Goal: Information Seeking & Learning: Learn about a topic

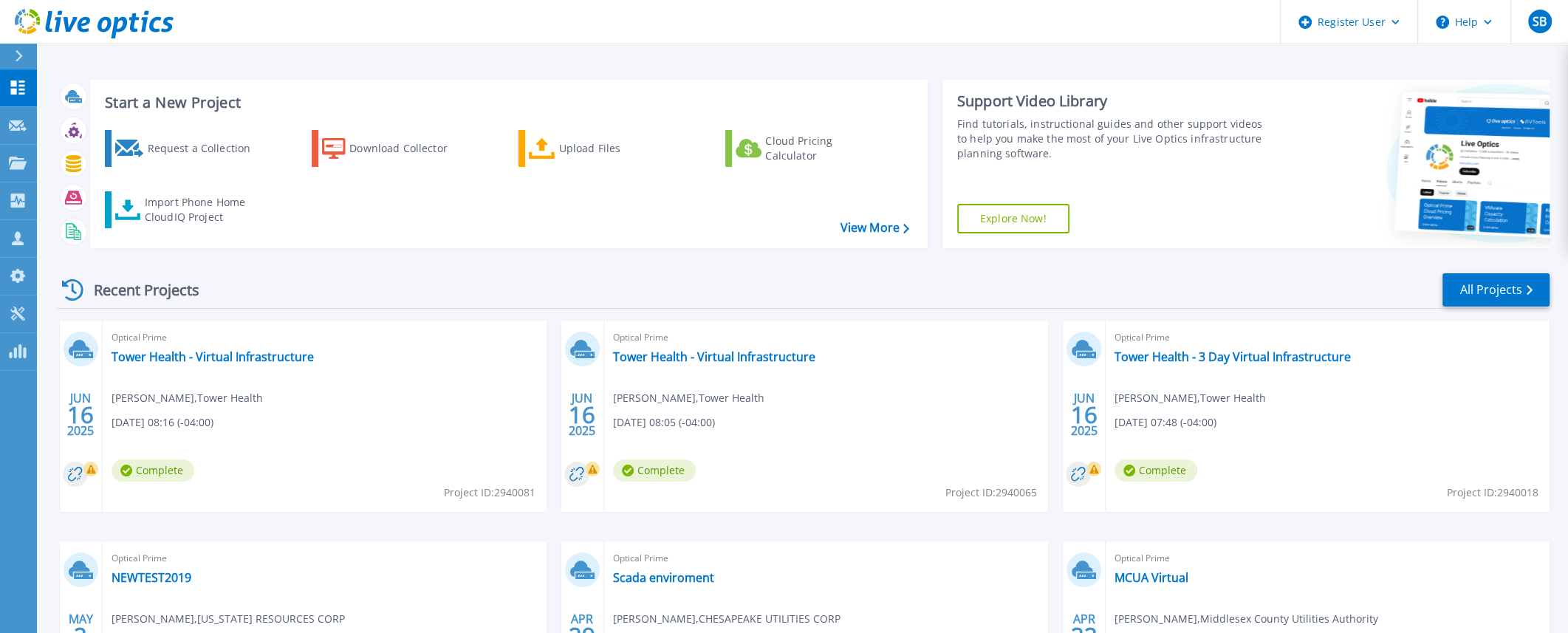
click at [316, 70] on div "Start a New Project Request a Collection Download Collector Upload Files Cloud …" at bounding box center [803, 164] width 1493 height 192
click at [26, 155] on link "Projects Projects" at bounding box center [19, 163] width 37 height 38
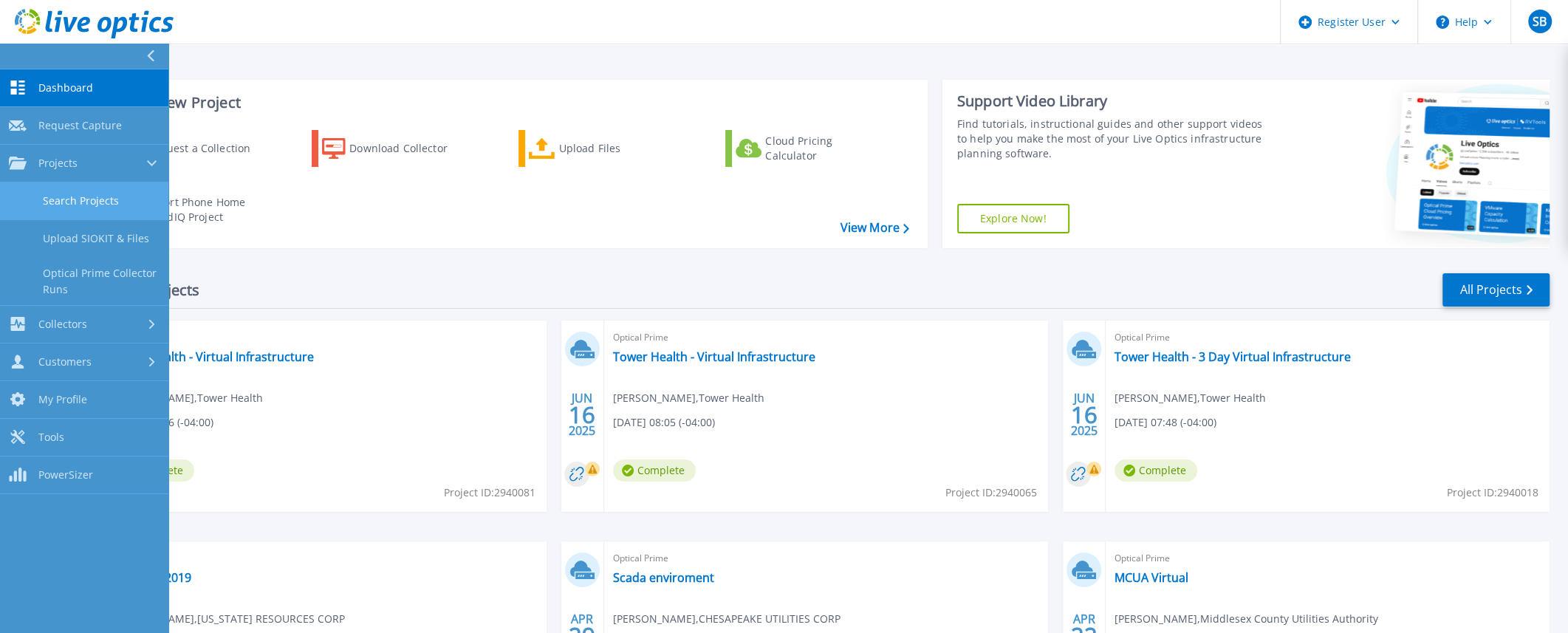
click at [59, 206] on link "Search Projects" at bounding box center [84, 201] width 168 height 38
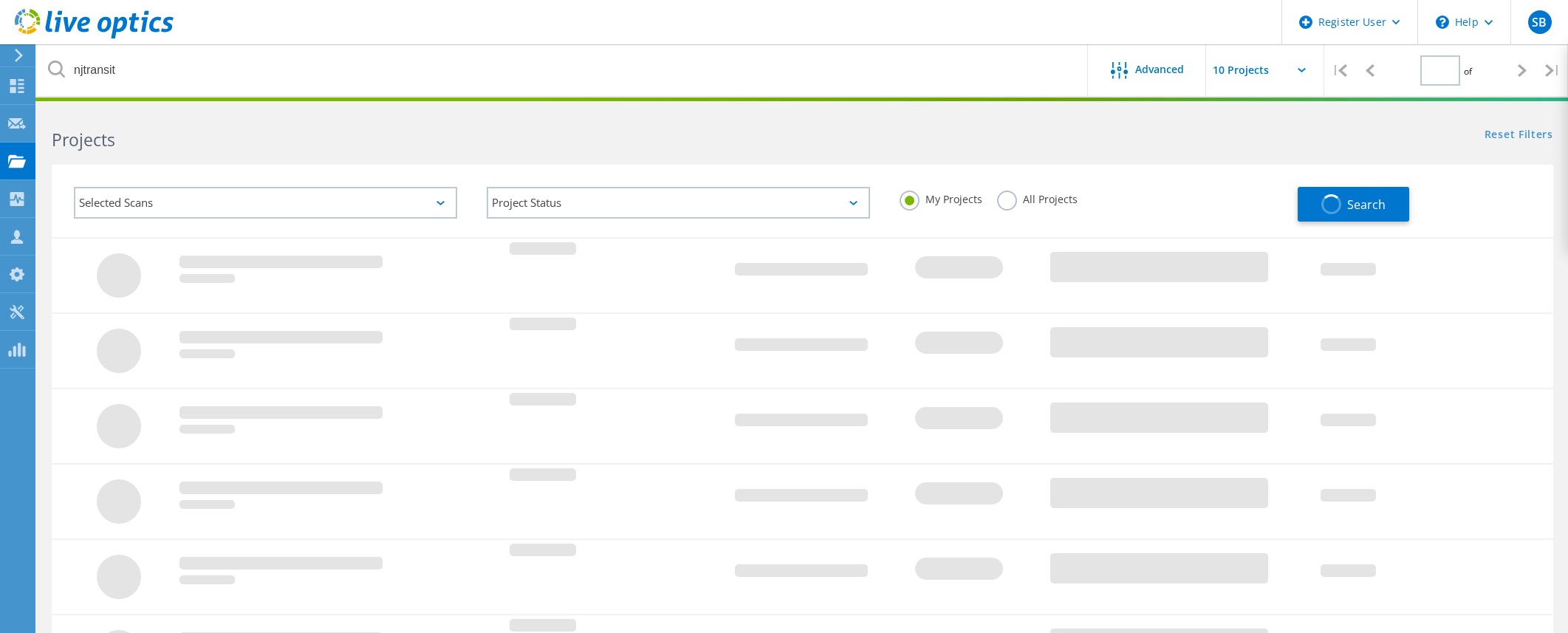
type input "1"
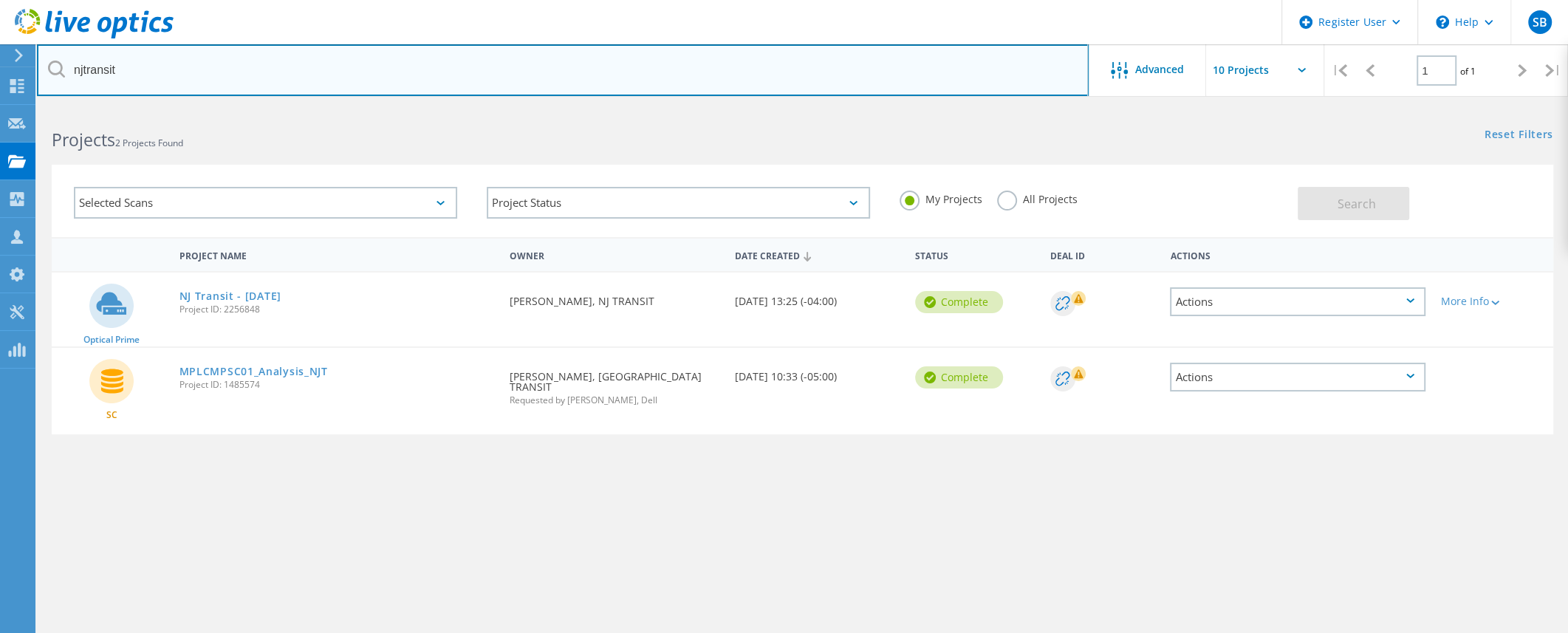
click at [382, 74] on input "njtransit" at bounding box center [563, 70] width 1052 height 51
paste input "[EMAIL_ADDRESS][DOMAIN_NAME]"
type input "[EMAIL_ADDRESS][DOMAIN_NAME]"
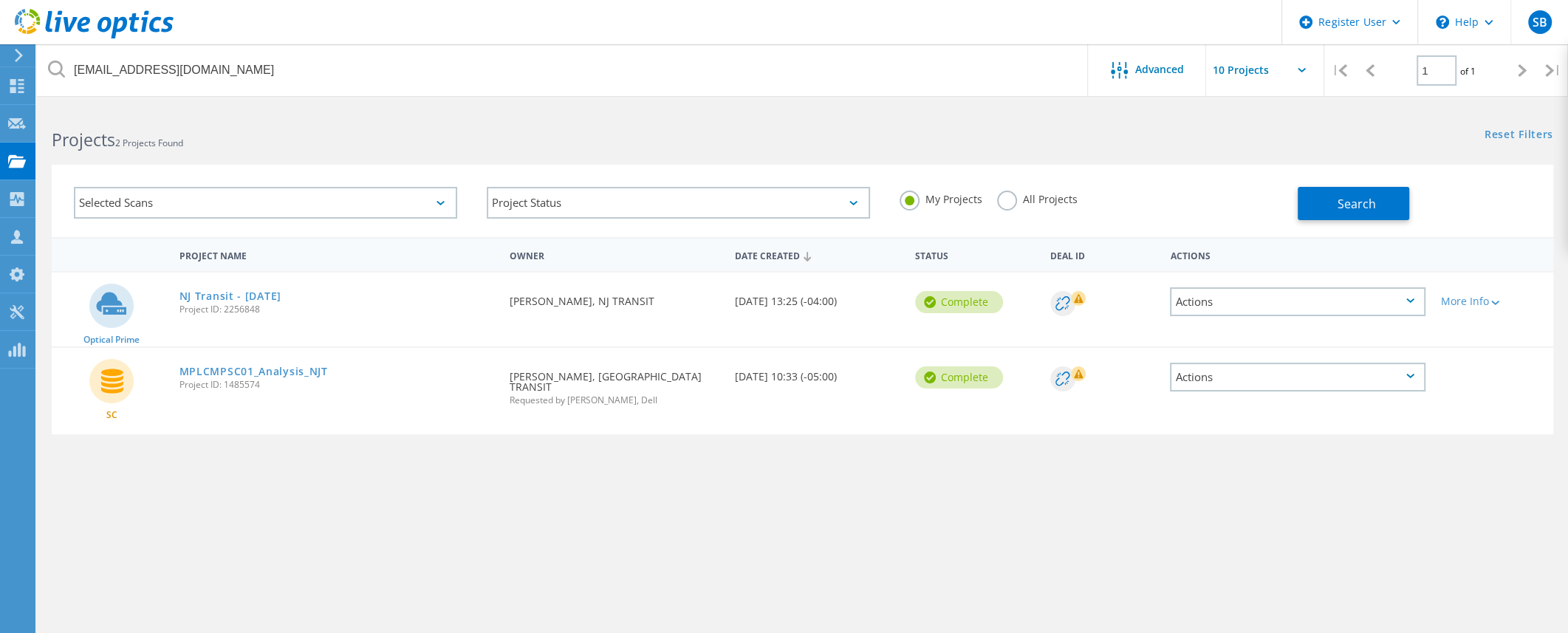
drag, startPoint x: 1106, startPoint y: 136, endPoint x: 1173, endPoint y: 136, distance: 67.0
click at [1106, 136] on div "Projects 2 Projects Found Reset Filters Show Filters" at bounding box center [803, 126] width 1531 height 40
click at [1306, 197] on button "Search" at bounding box center [1353, 203] width 112 height 34
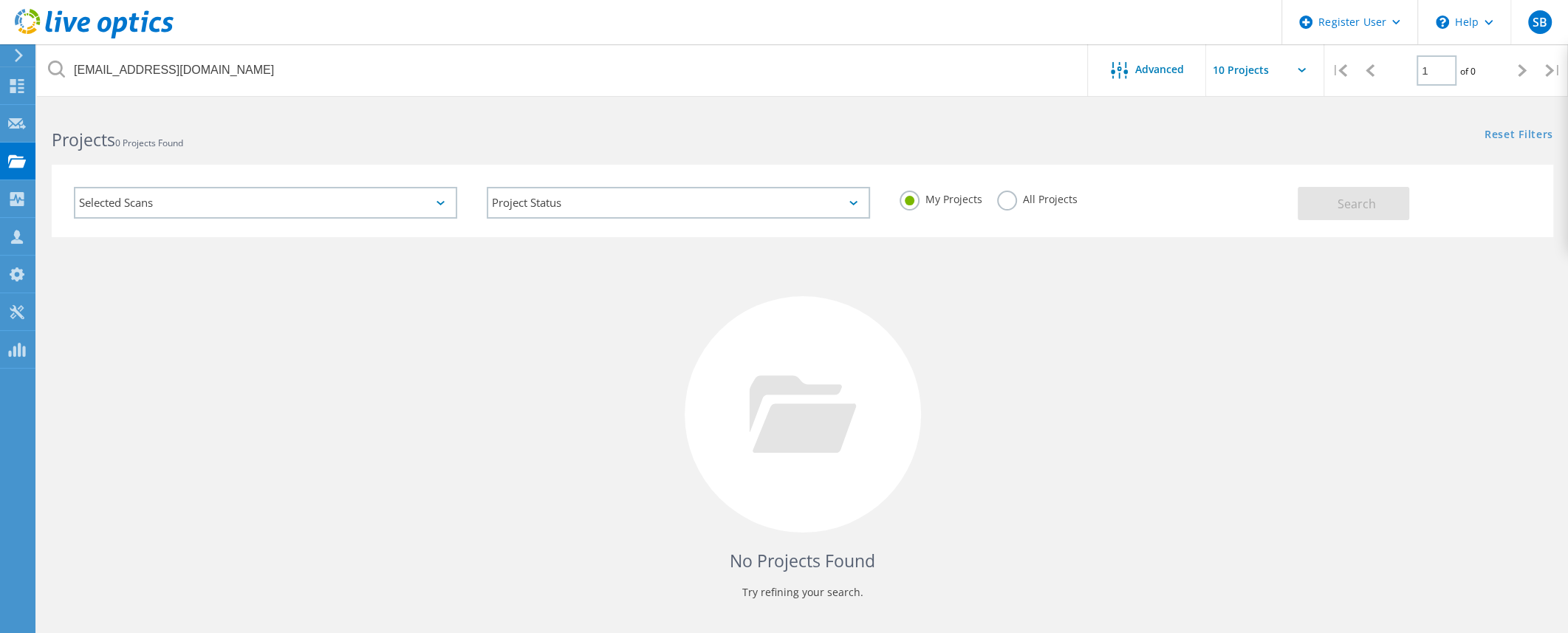
click at [1009, 202] on label "All Projects" at bounding box center [1037, 198] width 81 height 14
click at [0, 0] on input "All Projects" at bounding box center [0, 0] width 0 height 0
click at [1316, 204] on button "Search" at bounding box center [1353, 203] width 112 height 34
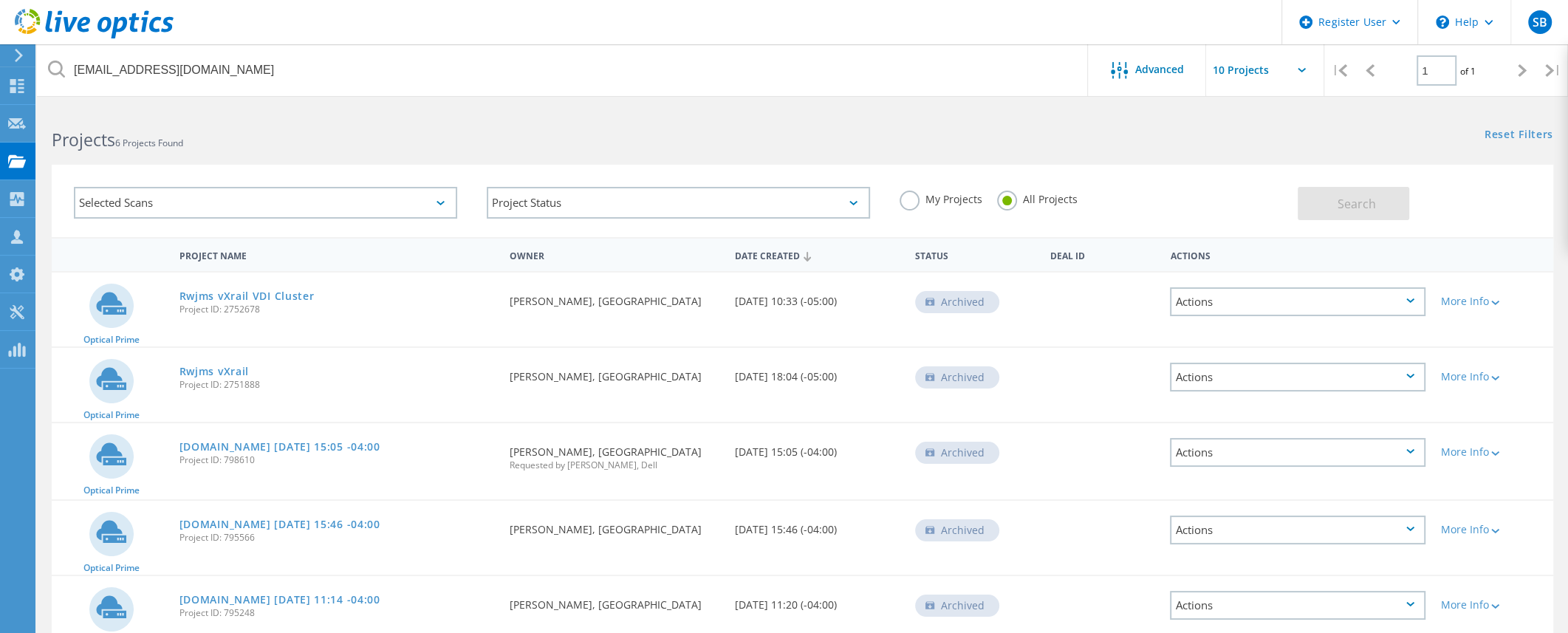
click at [1121, 129] on div "Reset Filters Show Filters" at bounding box center [1185, 120] width 765 height 27
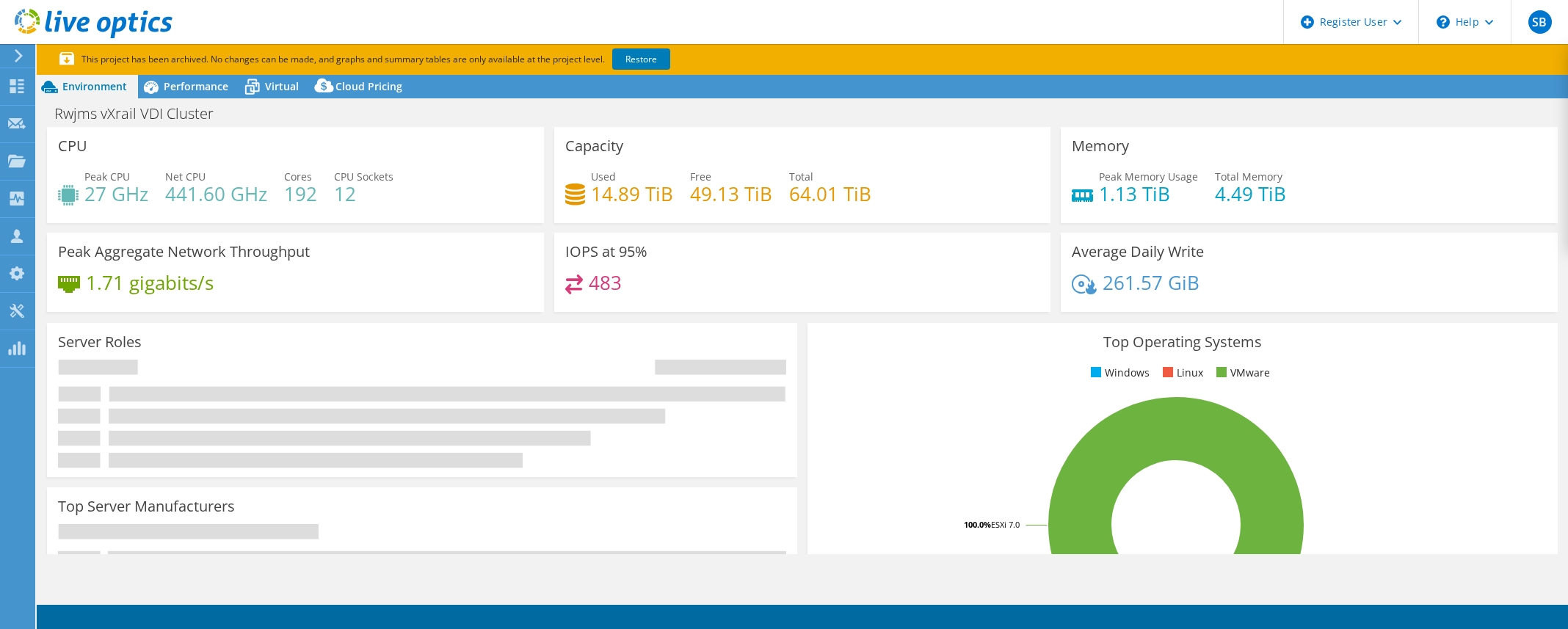
select select "USD"
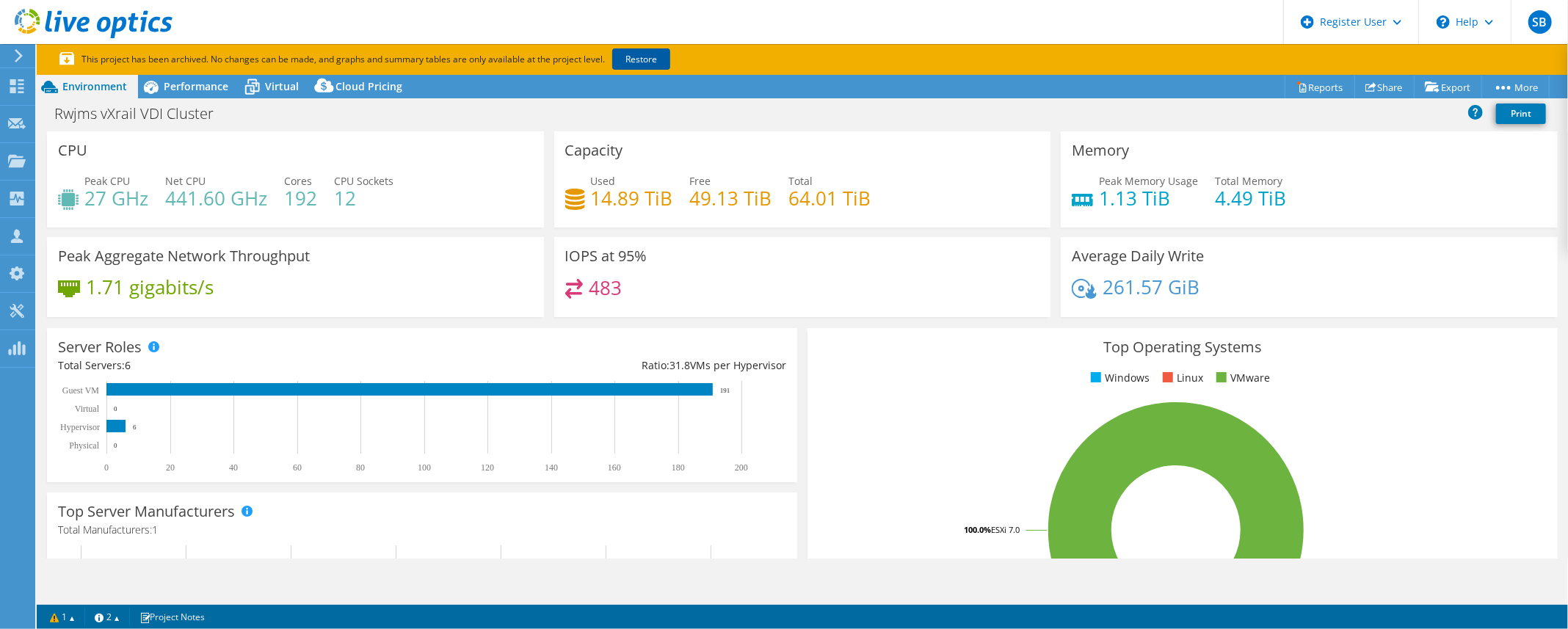
click at [636, 61] on link "Restore" at bounding box center [640, 58] width 58 height 21
select select "USD"
click at [648, 57] on link "Restore" at bounding box center [640, 58] width 58 height 21
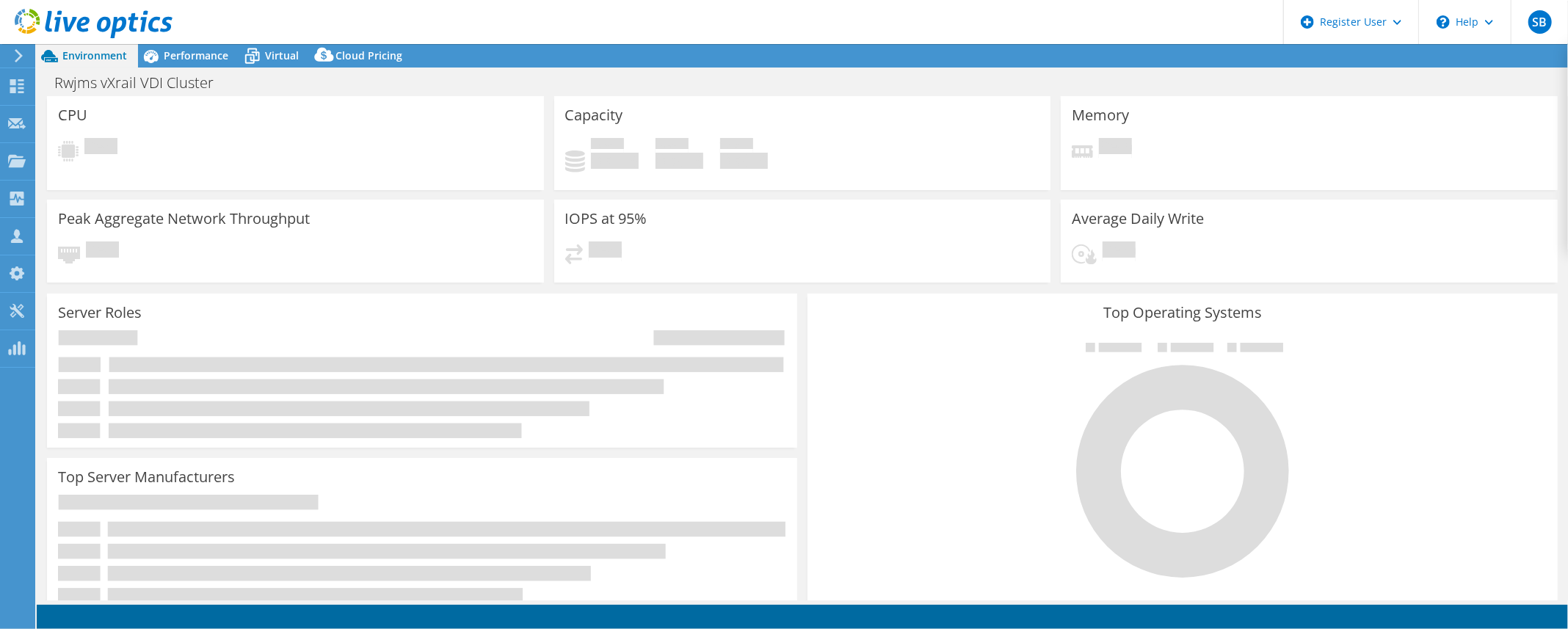
select select "USD"
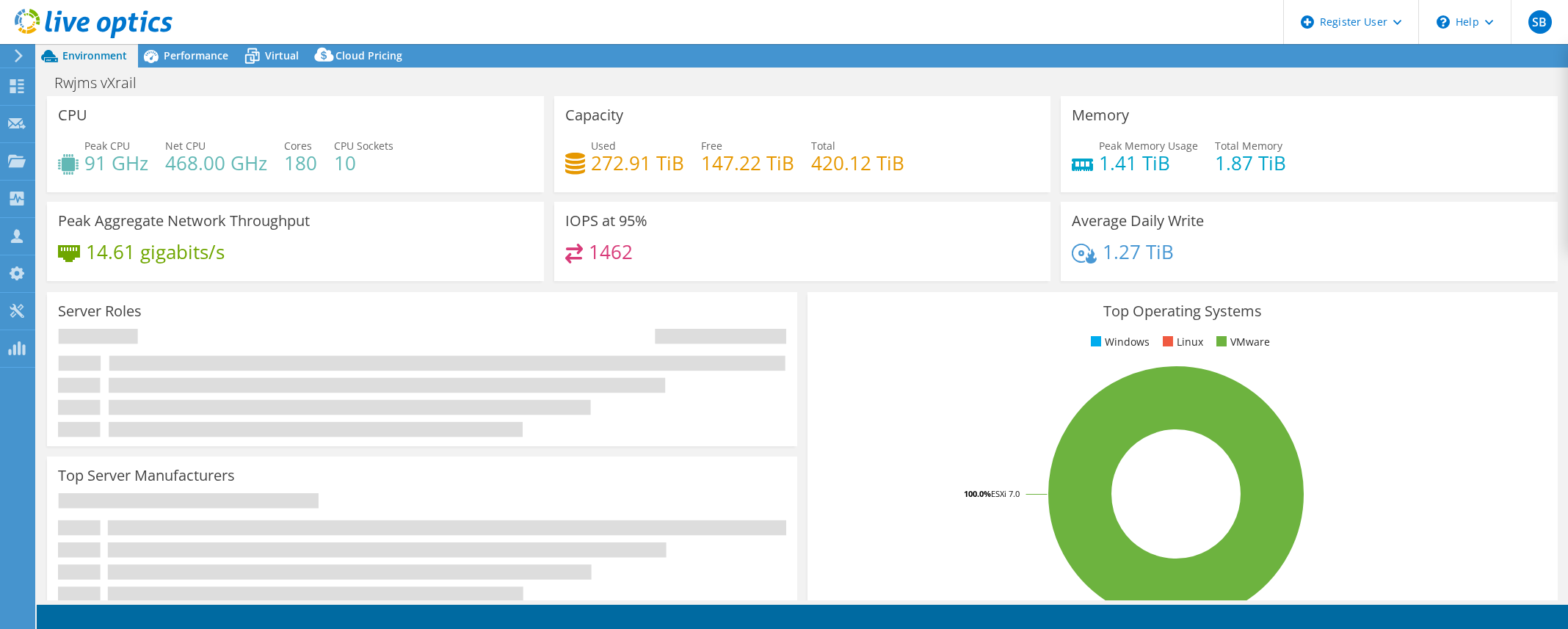
select select "USD"
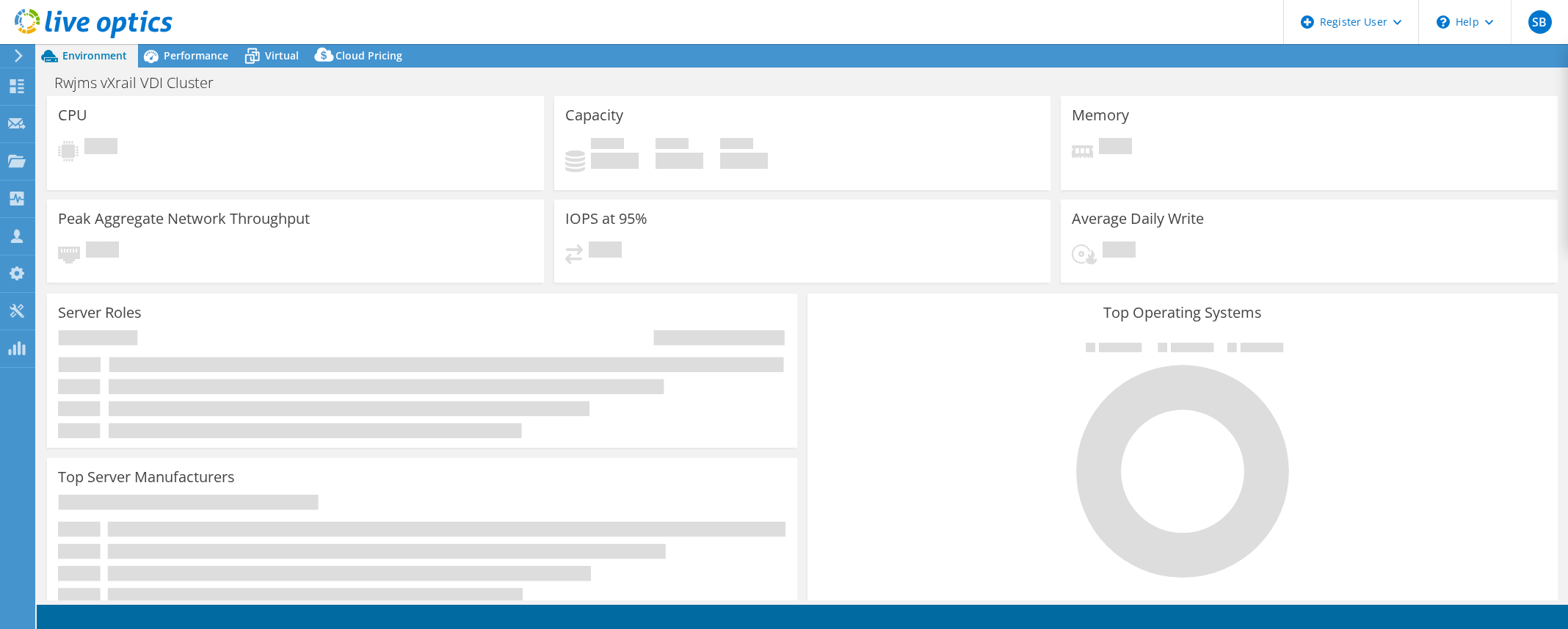
select select "USD"
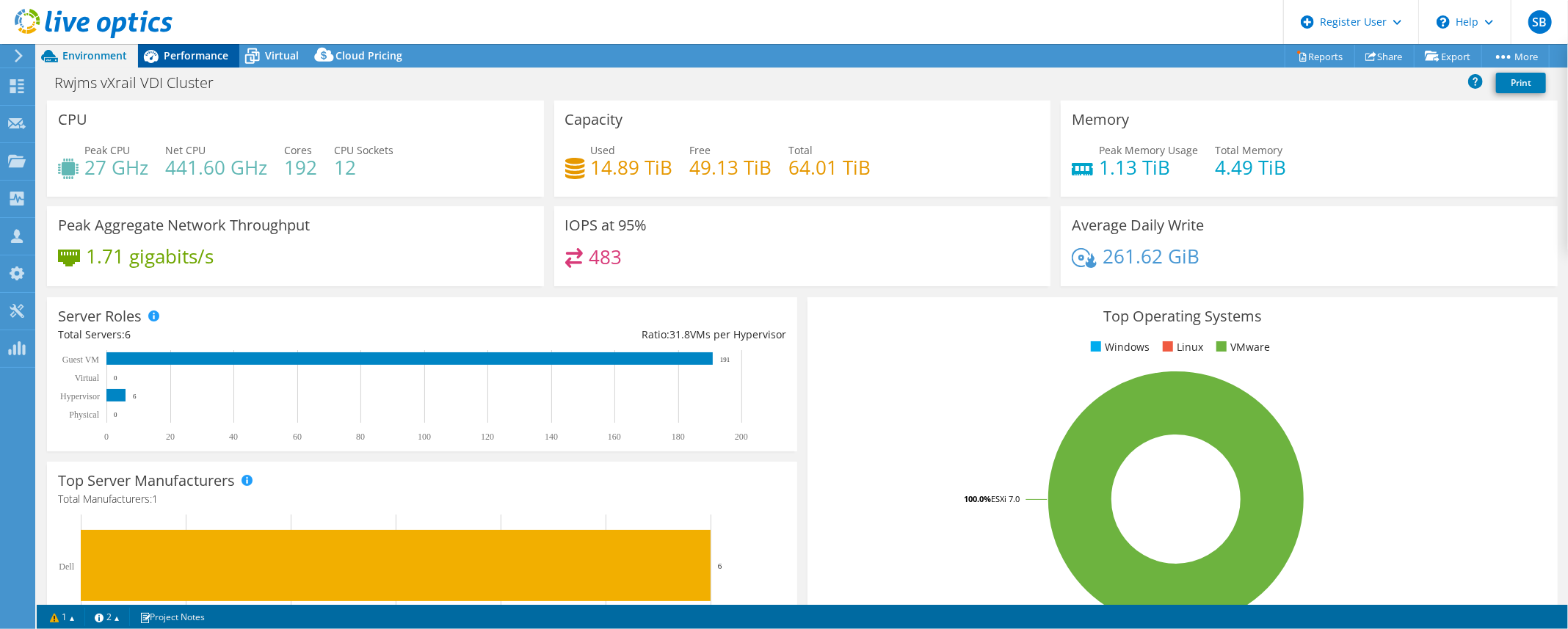
click at [178, 58] on span "Performance" at bounding box center [196, 55] width 64 height 14
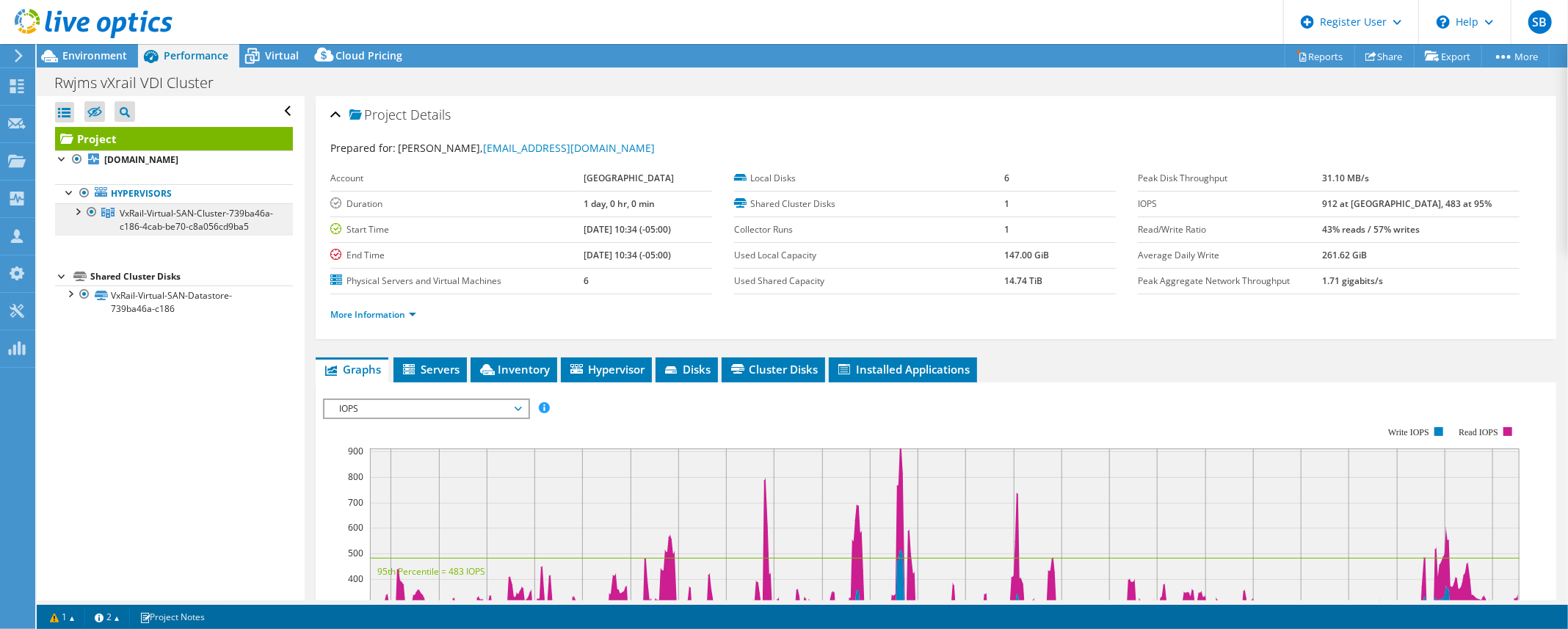
click at [120, 231] on span "VxRail-Virtual-SAN-Cluster-739ba46a-c186-4cab-be70-c8a056cd9ba5" at bounding box center [196, 220] width 154 height 26
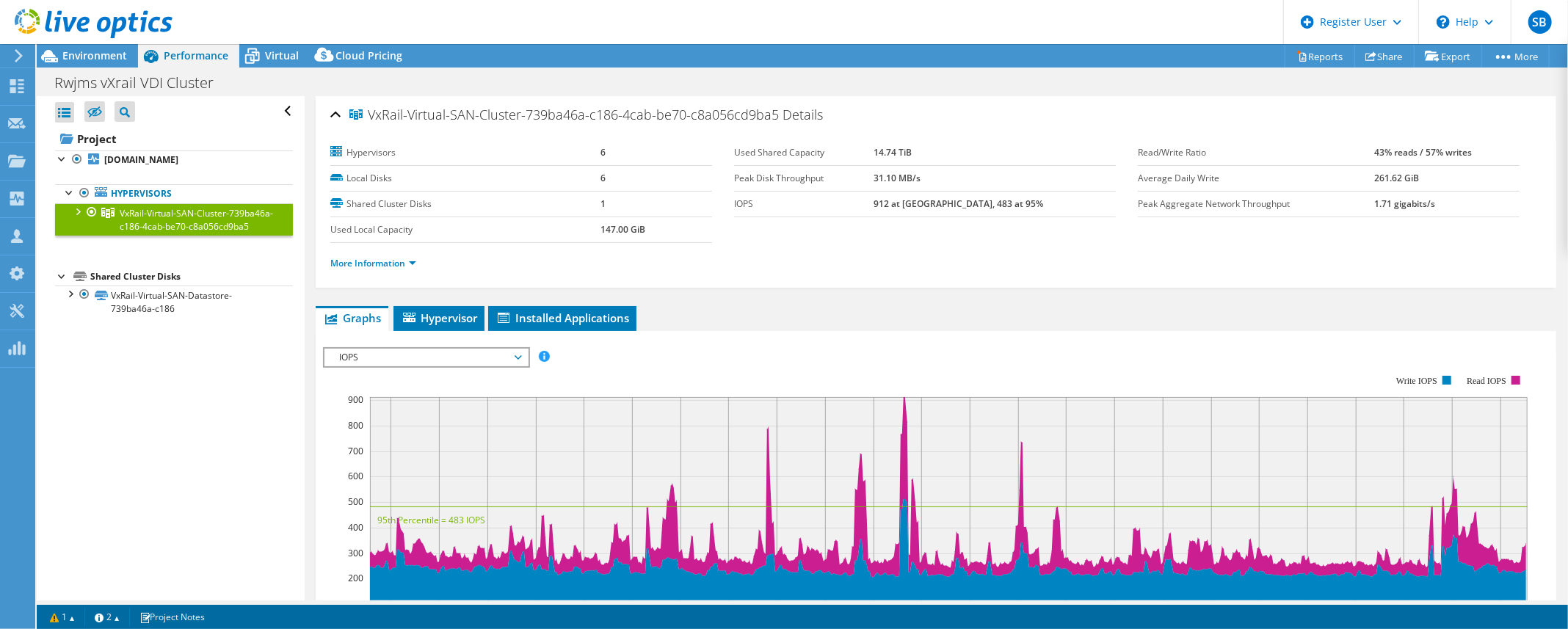
click at [75, 208] on div at bounding box center [77, 211] width 15 height 15
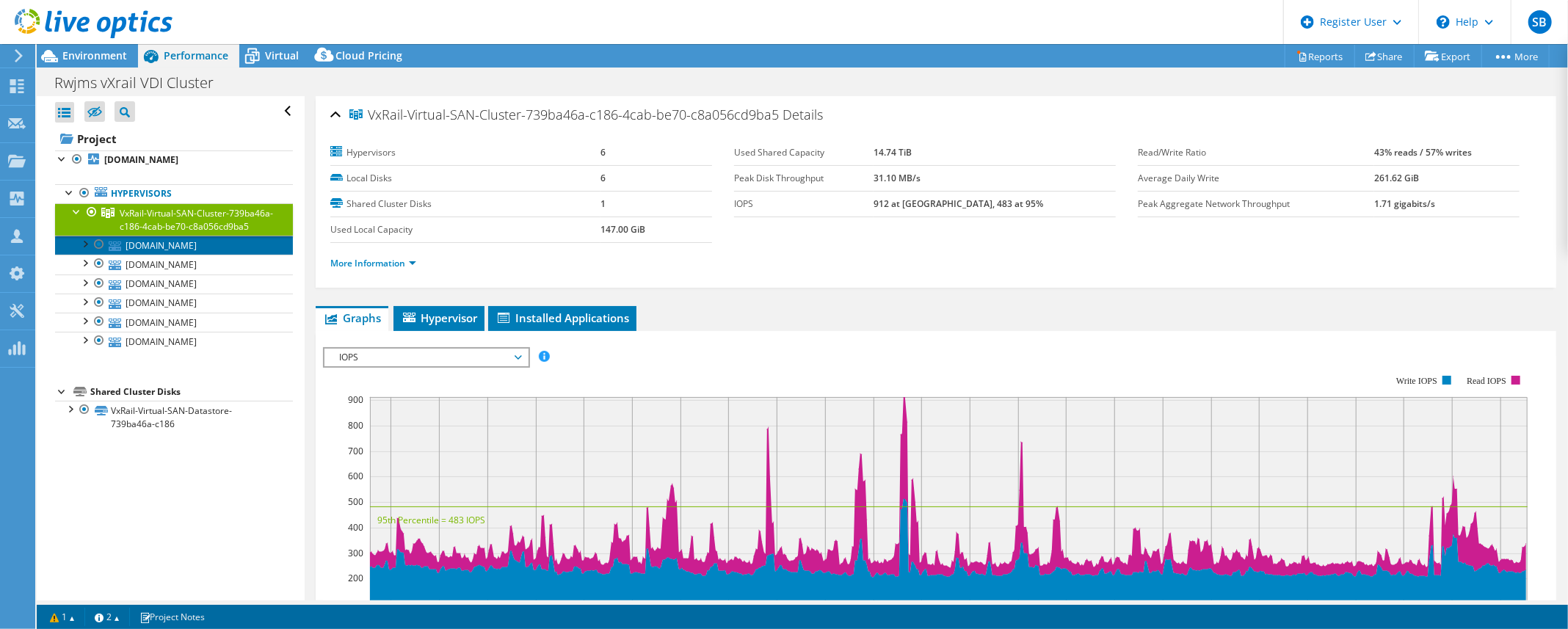
click at [196, 255] on link "rwjvxrailvdi04.rwjms.rutgers.edu" at bounding box center [174, 245] width 238 height 19
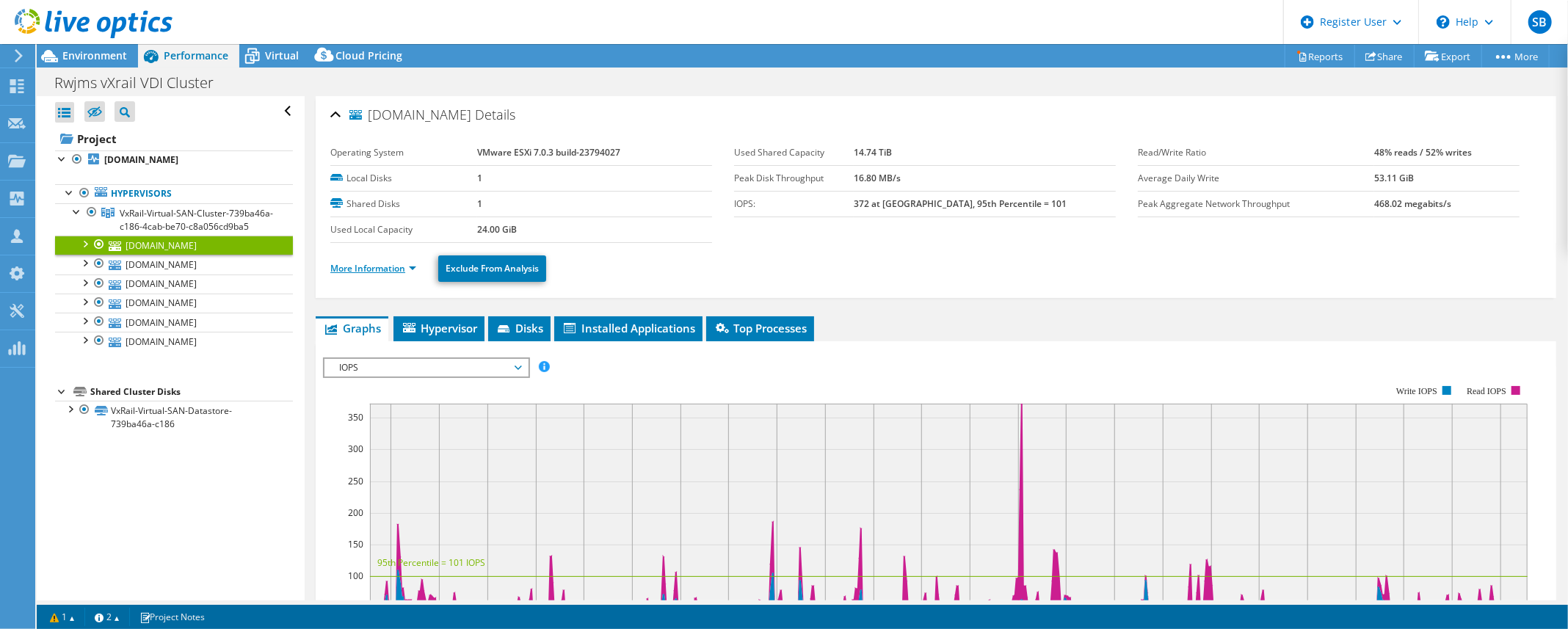
click at [351, 264] on link "More Information" at bounding box center [373, 267] width 86 height 13
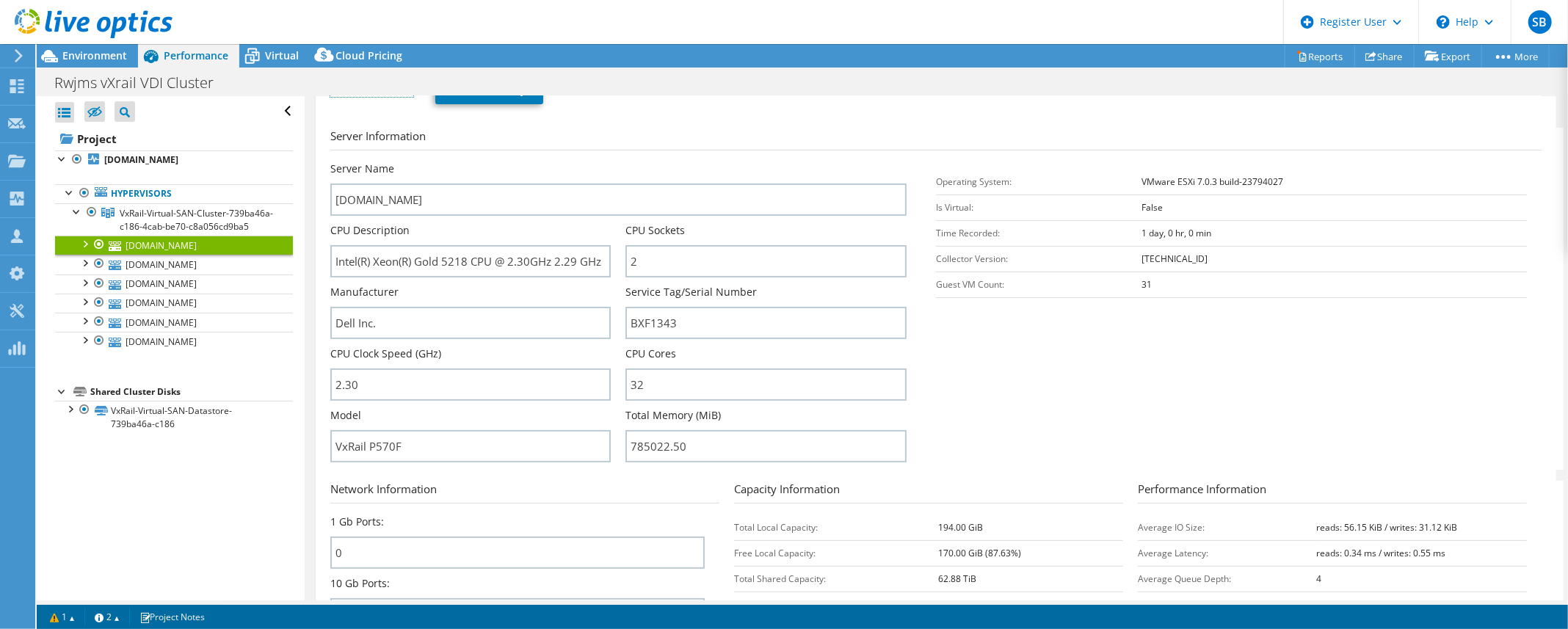
scroll to position [200, 0]
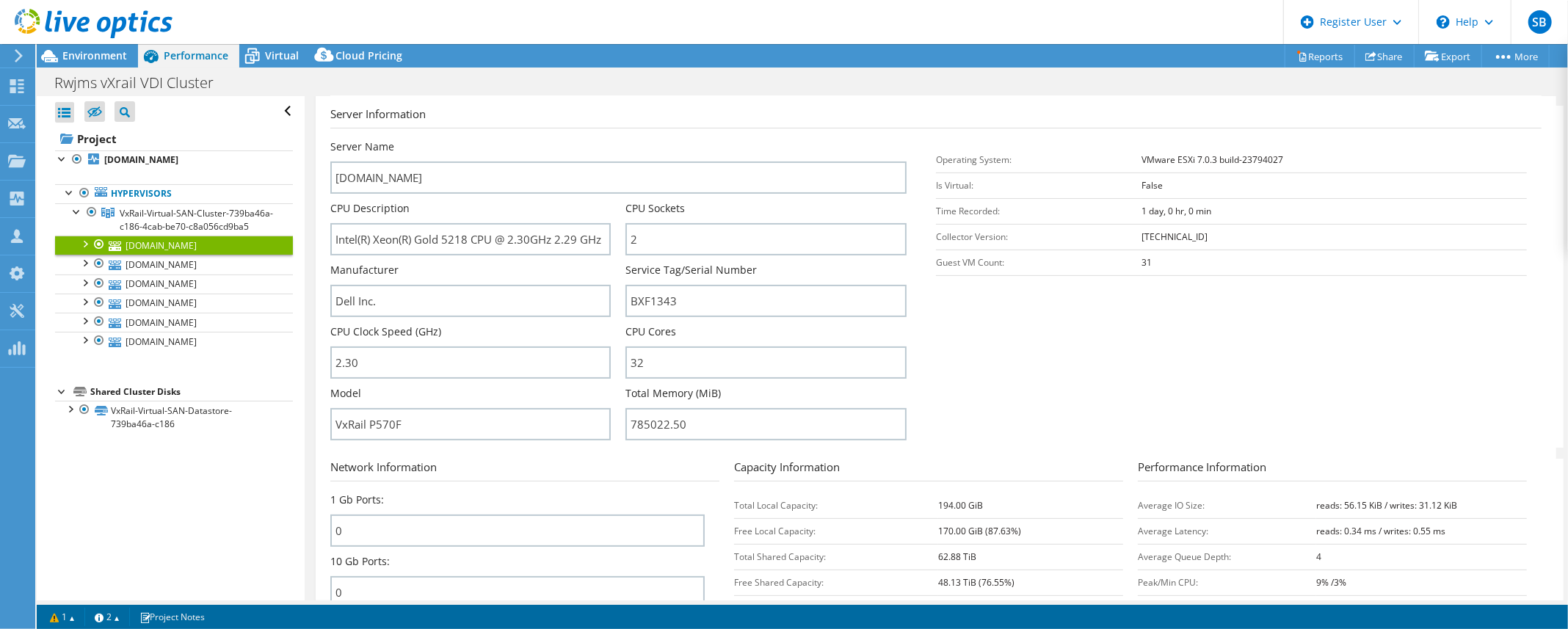
click at [323, 334] on div "rwjvxrailvdi04.rwjms.rutgers.edu Details Operating System VMware ESXi 7.0.3 bui…" at bounding box center [936, 330] width 1240 height 867
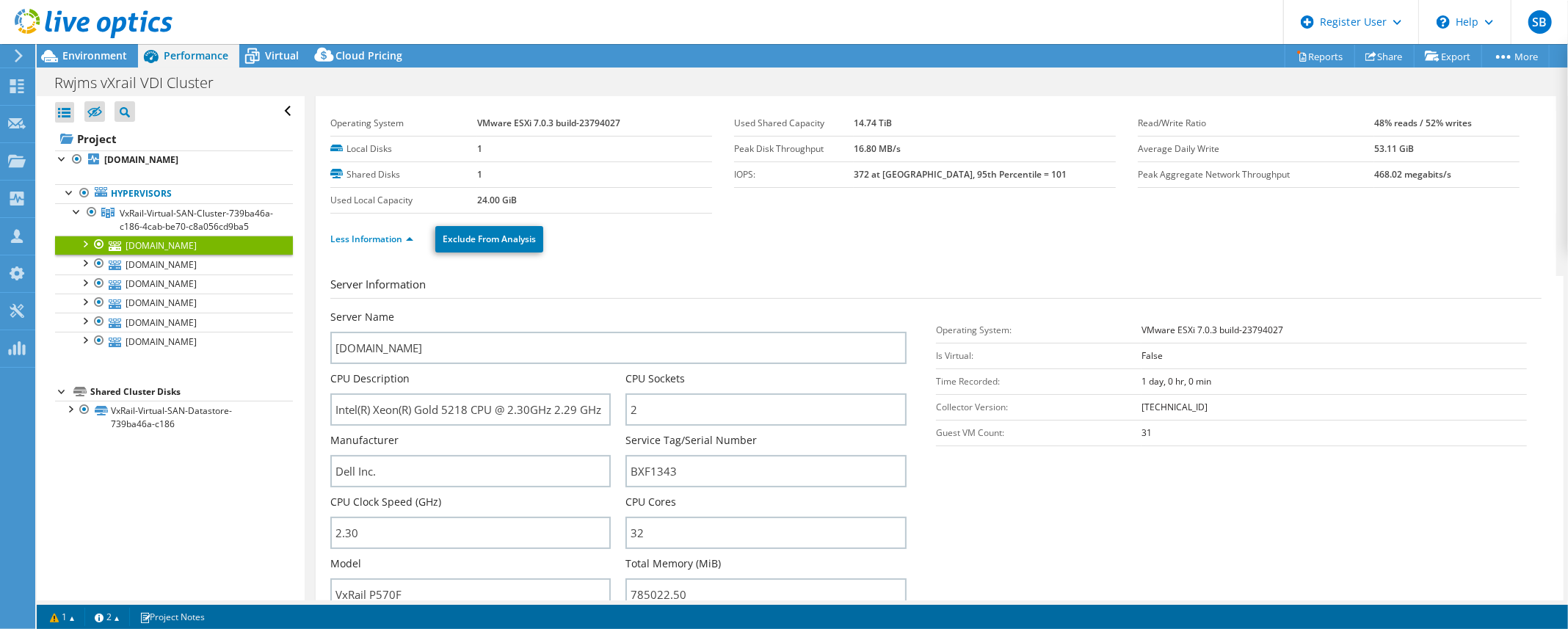
scroll to position [0, 0]
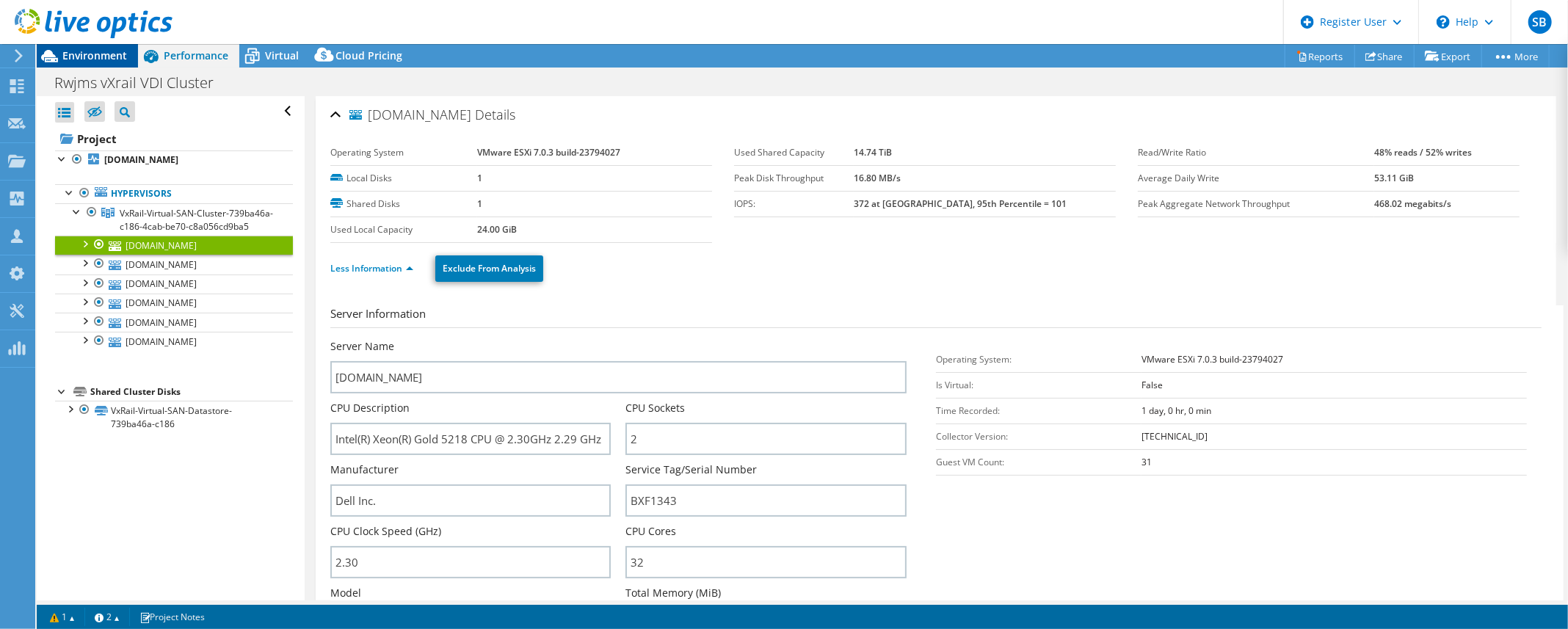
click at [120, 62] on span "Environment" at bounding box center [94, 55] width 64 height 14
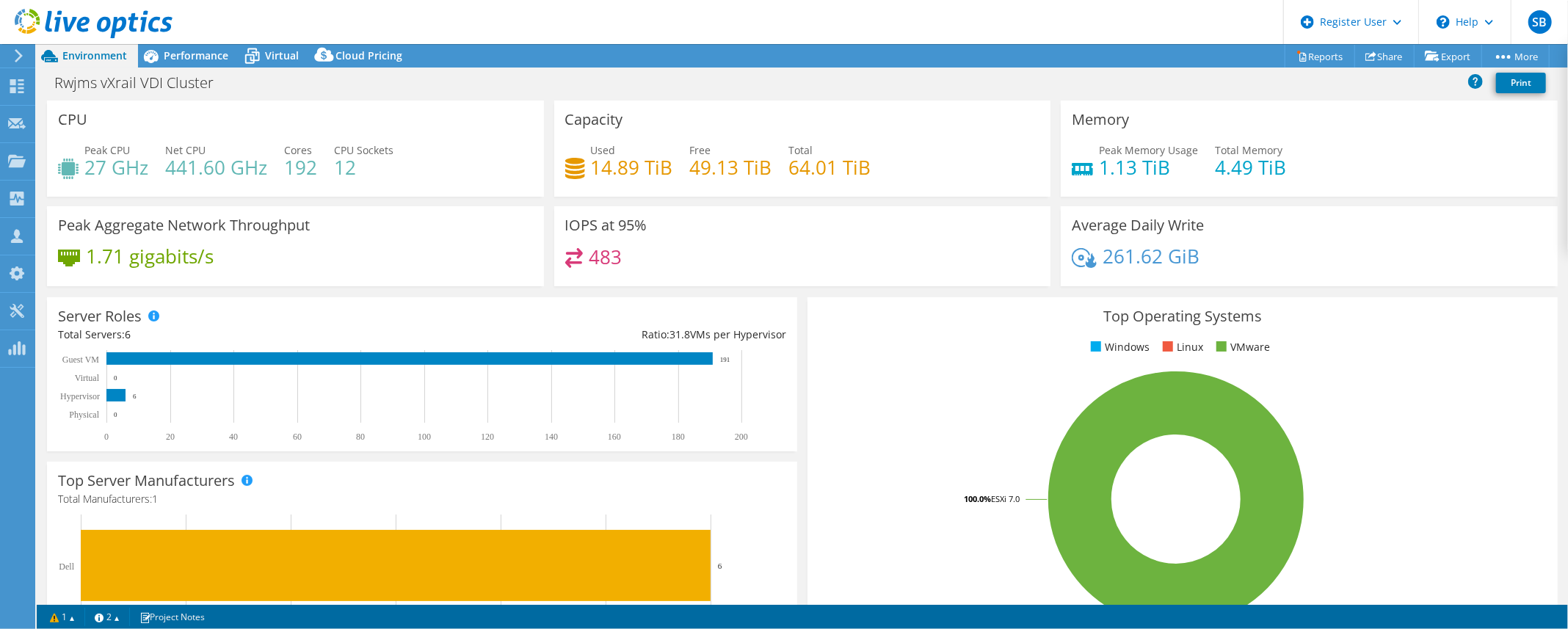
click at [684, 22] on header "SB Dell User [PERSON_NAME] [EMAIL_ADDRESS][PERSON_NAME][DOMAIN_NAME] Dell My Pr…" at bounding box center [784, 22] width 1568 height 44
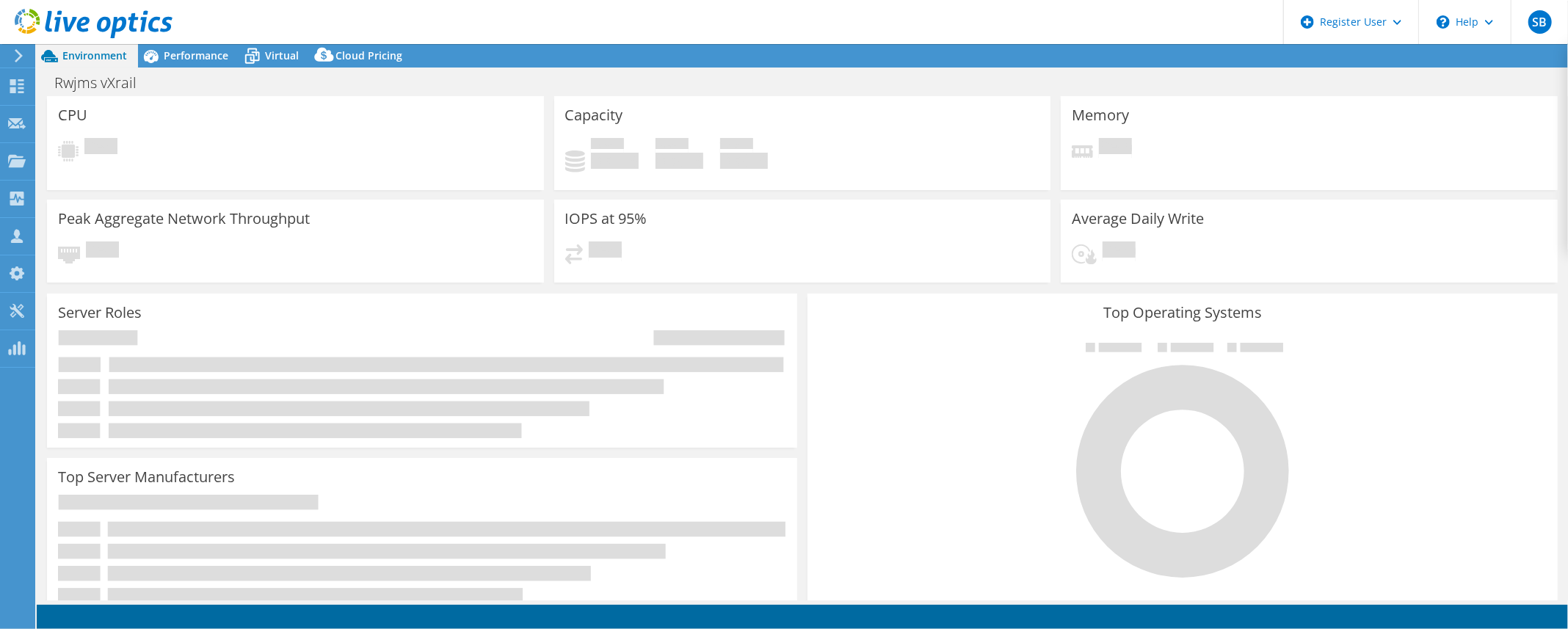
select select "USD"
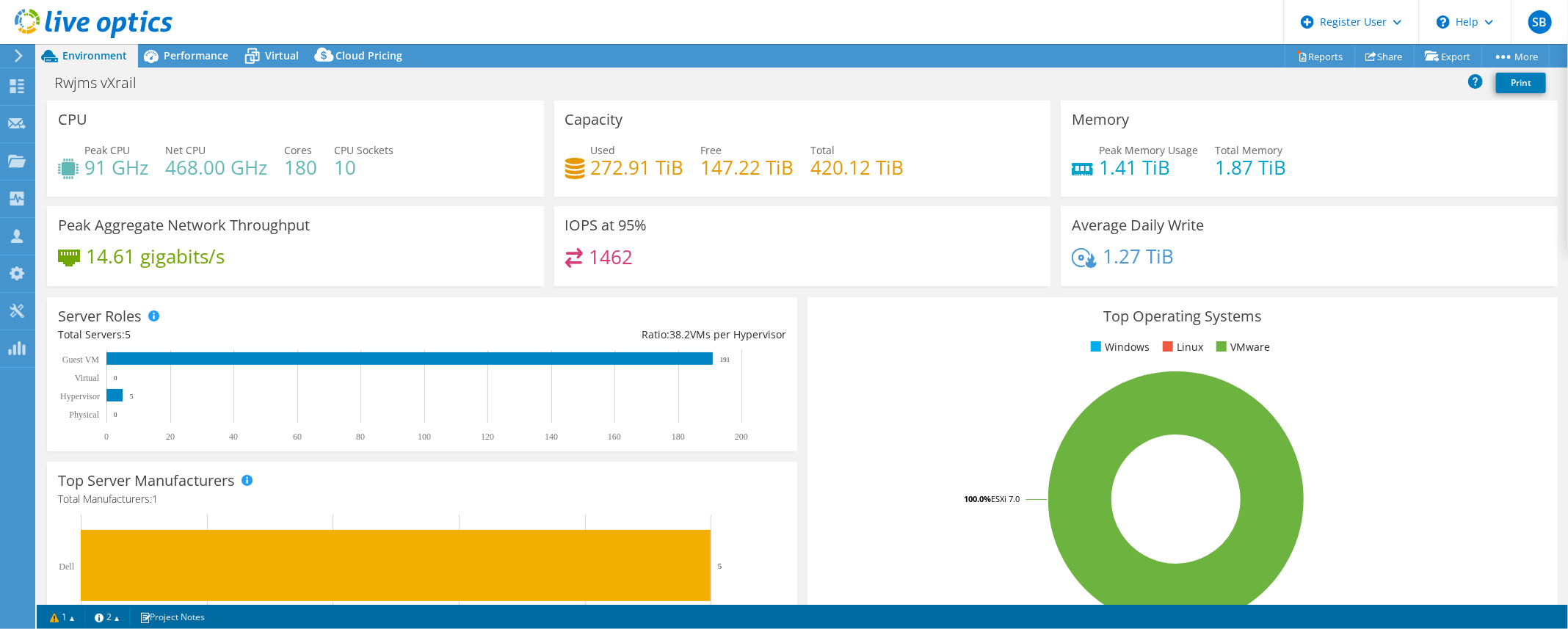
click at [223, 9] on header "SB Dell User [PERSON_NAME] [EMAIL_ADDRESS][PERSON_NAME][DOMAIN_NAME] Dell My Pr…" at bounding box center [784, 22] width 1568 height 44
click at [183, 54] on span "Performance" at bounding box center [196, 55] width 64 height 14
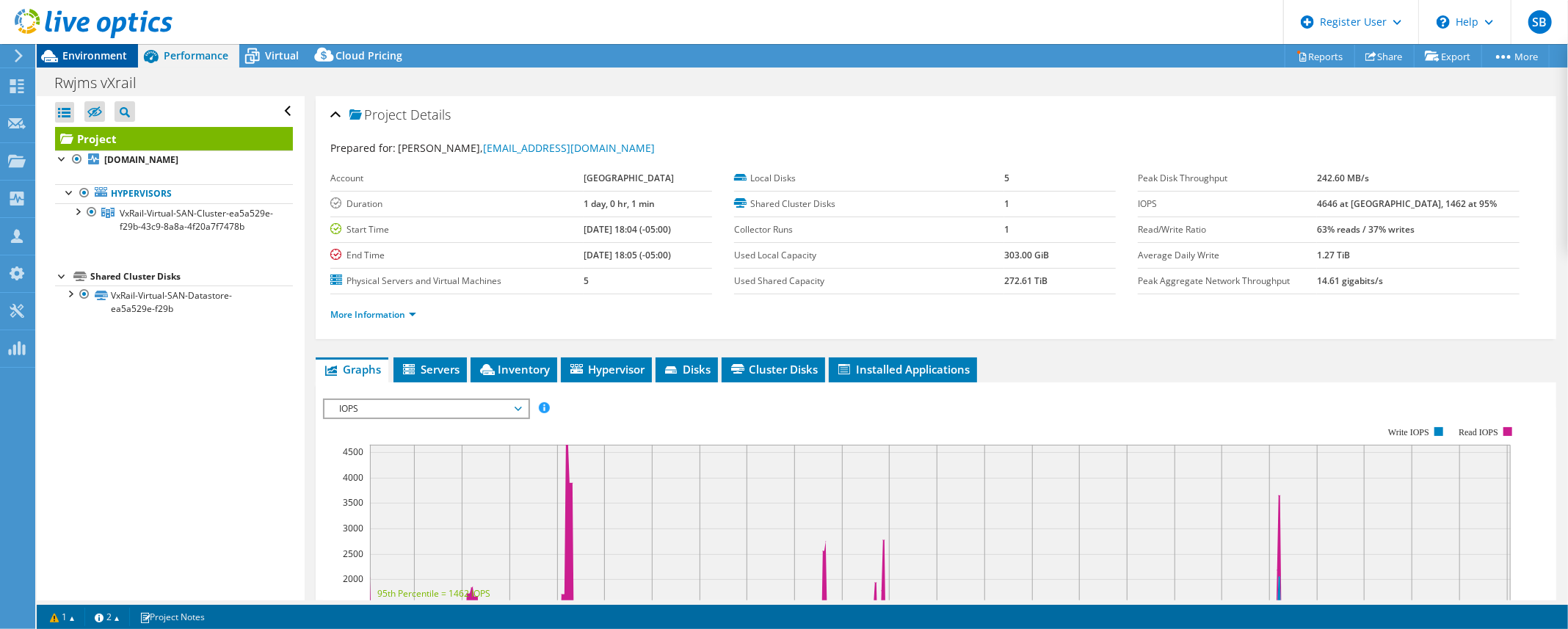
click at [93, 61] on span "Environment" at bounding box center [94, 55] width 64 height 14
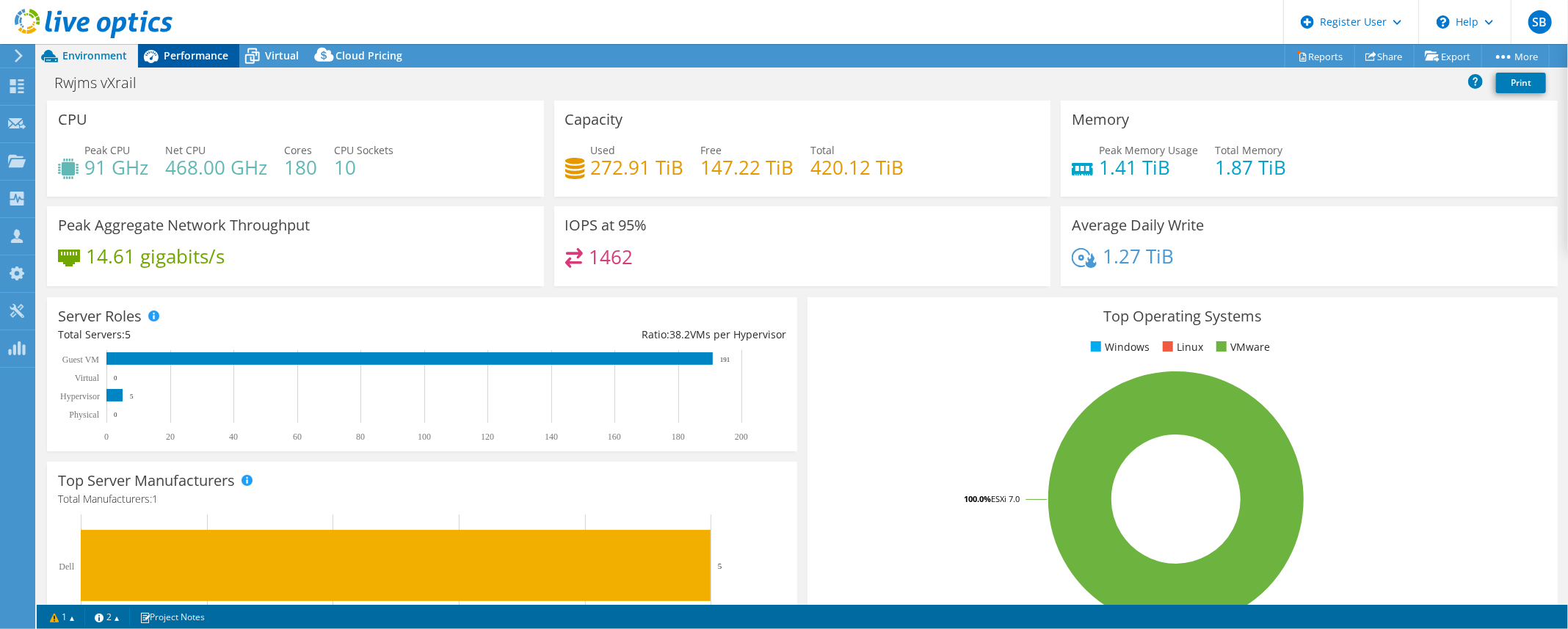
click at [181, 58] on span "Performance" at bounding box center [196, 55] width 64 height 14
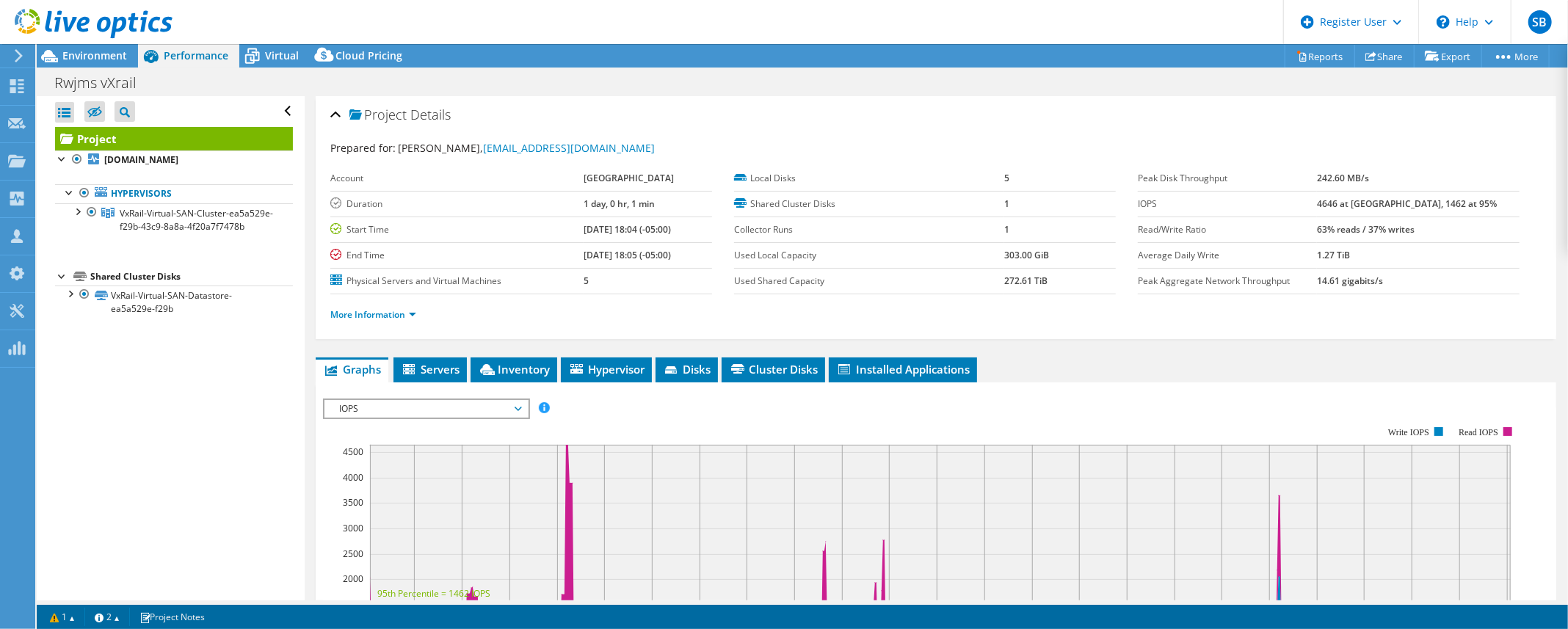
click at [345, 28] on header "SB Dell User [PERSON_NAME] [EMAIL_ADDRESS][PERSON_NAME][DOMAIN_NAME] Dell My Pr…" at bounding box center [784, 22] width 1568 height 44
click at [77, 207] on div at bounding box center [77, 211] width 15 height 15
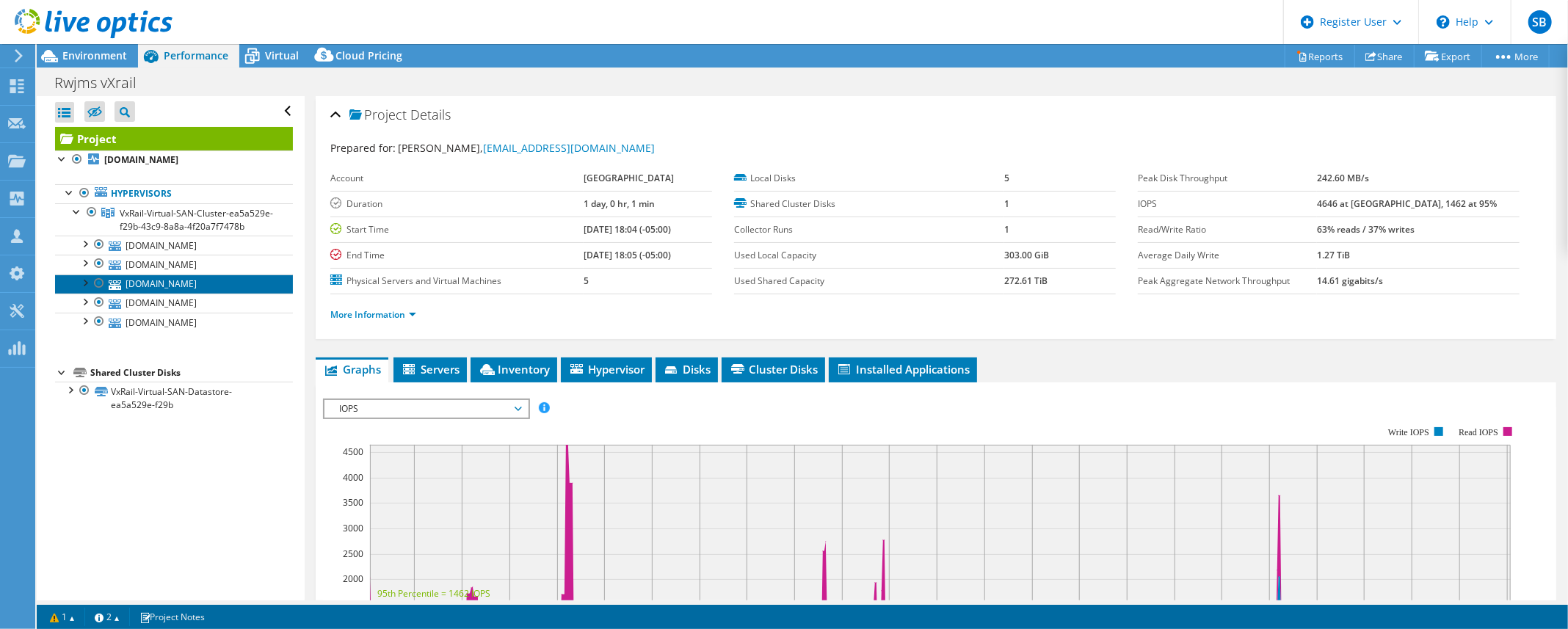
click at [197, 293] on link "[DOMAIN_NAME]" at bounding box center [174, 283] width 238 height 19
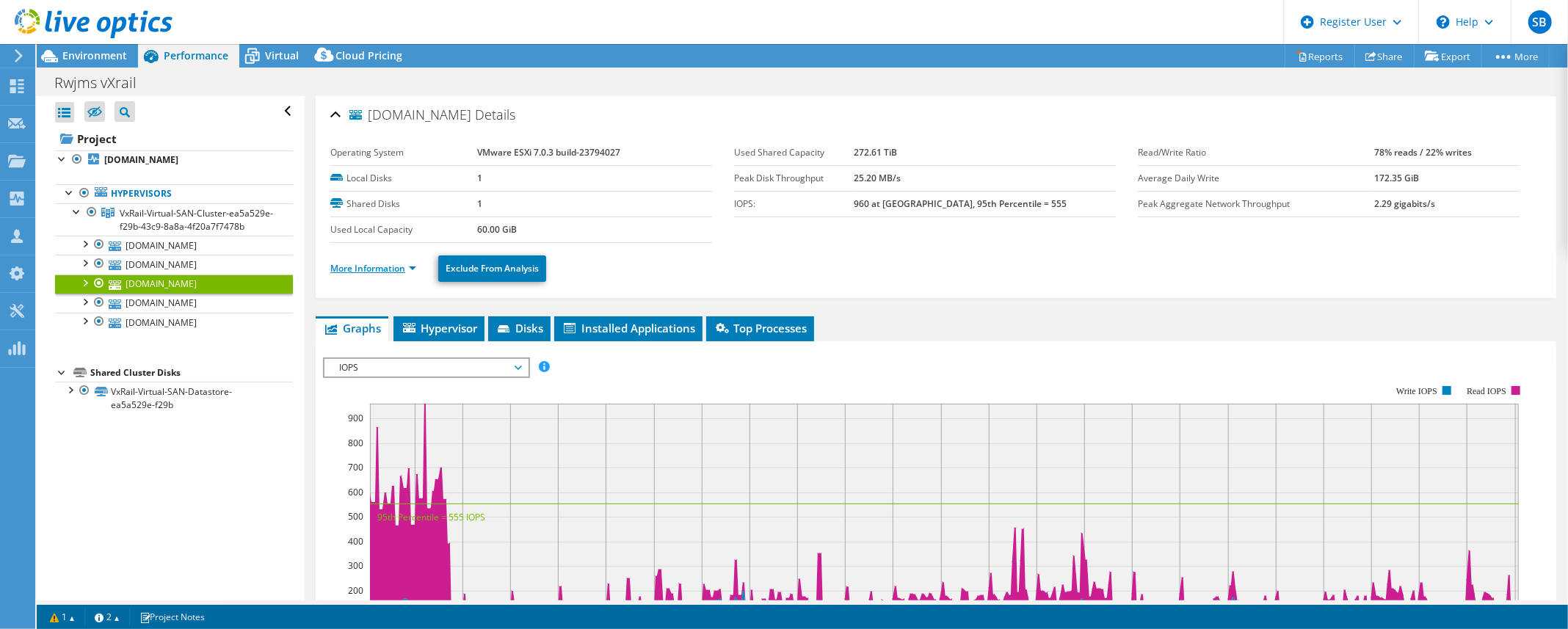
click at [357, 265] on link "More Information" at bounding box center [373, 267] width 86 height 13
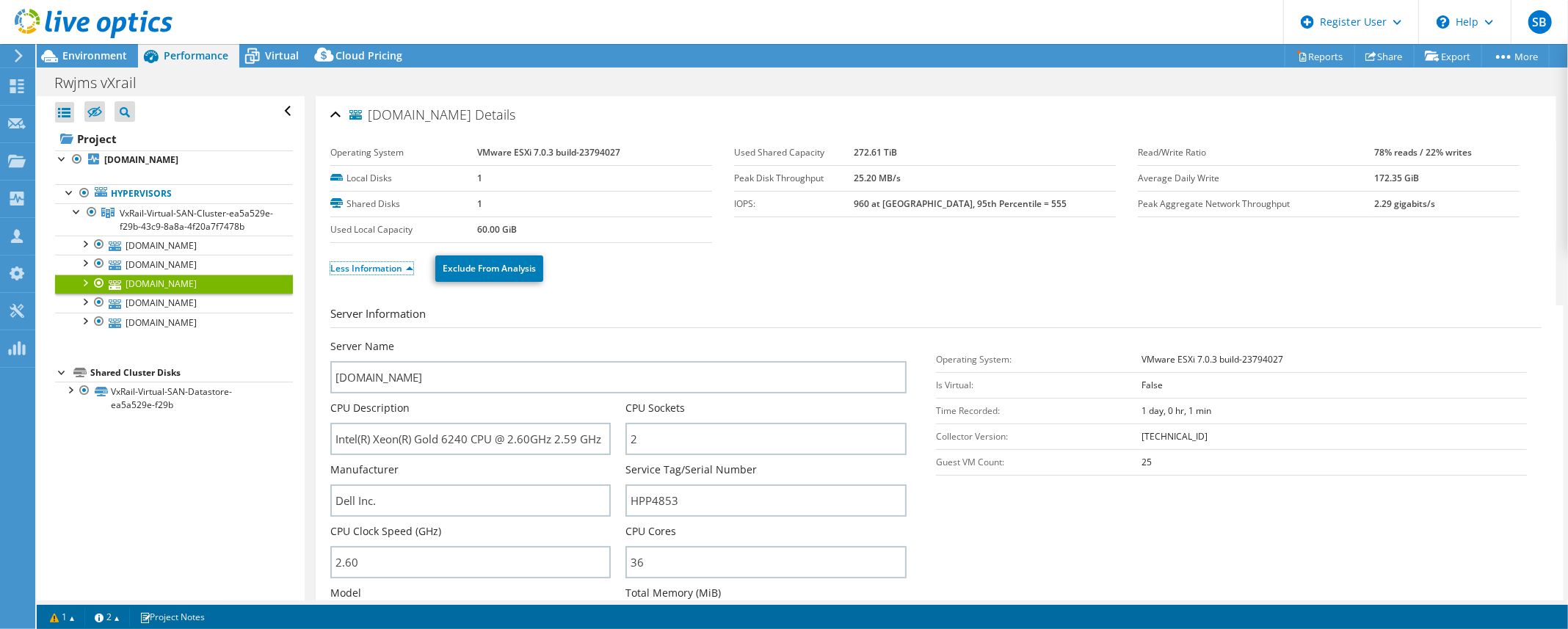
scroll to position [66, 0]
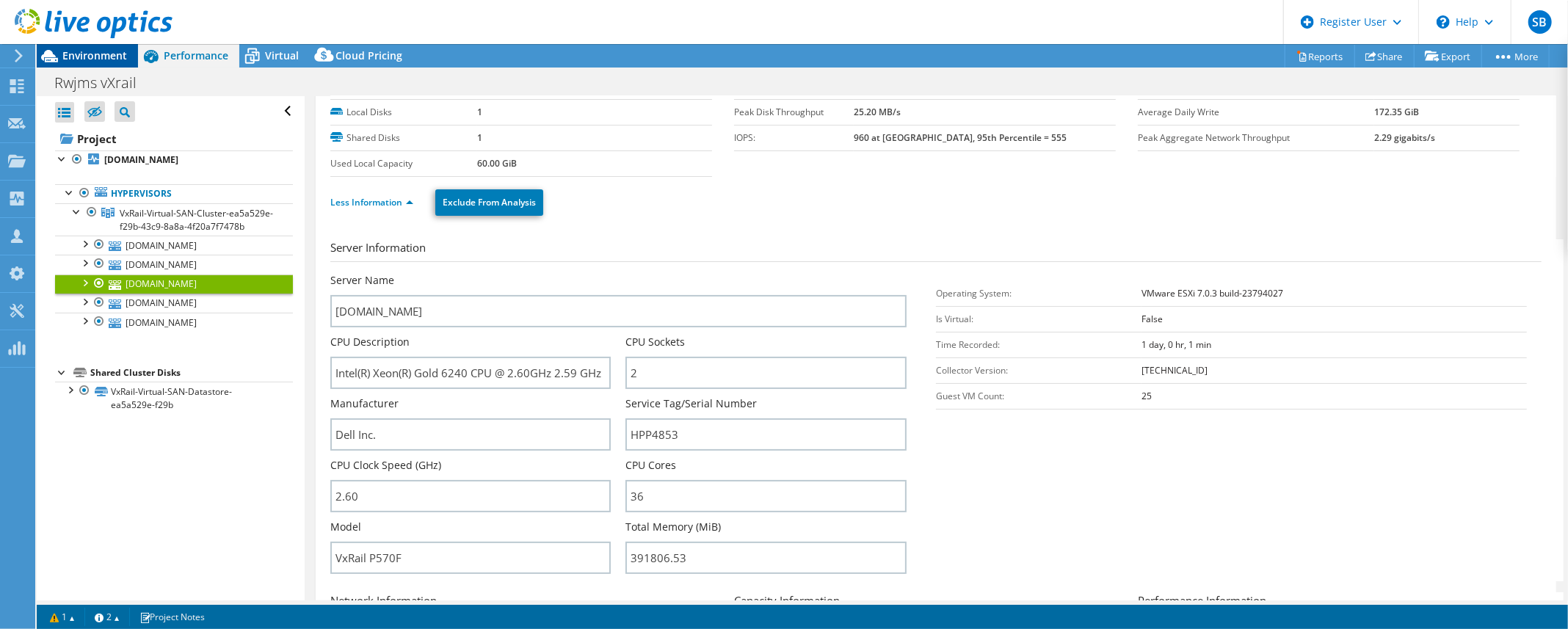
click at [110, 55] on span "Environment" at bounding box center [94, 55] width 64 height 14
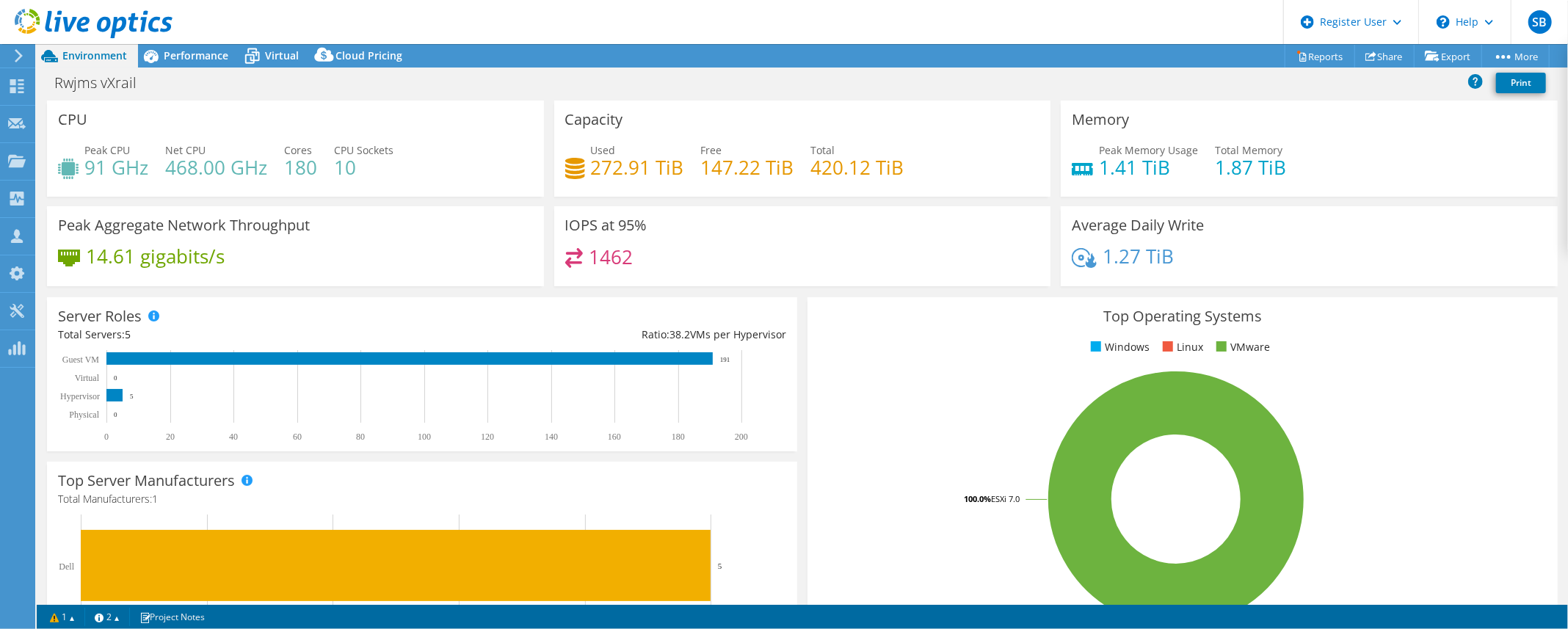
click at [557, 201] on div "Capacity Used 272.91 TiB Free 147.22 TiB Total 420.12 TiB" at bounding box center [802, 153] width 507 height 105
click at [1216, 20] on header "SB Dell User [PERSON_NAME] [EMAIL_ADDRESS][PERSON_NAME][DOMAIN_NAME] Dell My Pr…" at bounding box center [784, 22] width 1568 height 44
click at [1059, 26] on header "SB Dell User [PERSON_NAME] [EMAIL_ADDRESS][PERSON_NAME][DOMAIN_NAME] Dell My Pr…" at bounding box center [784, 22] width 1568 height 44
